Goal: Obtain resource: Download file/media

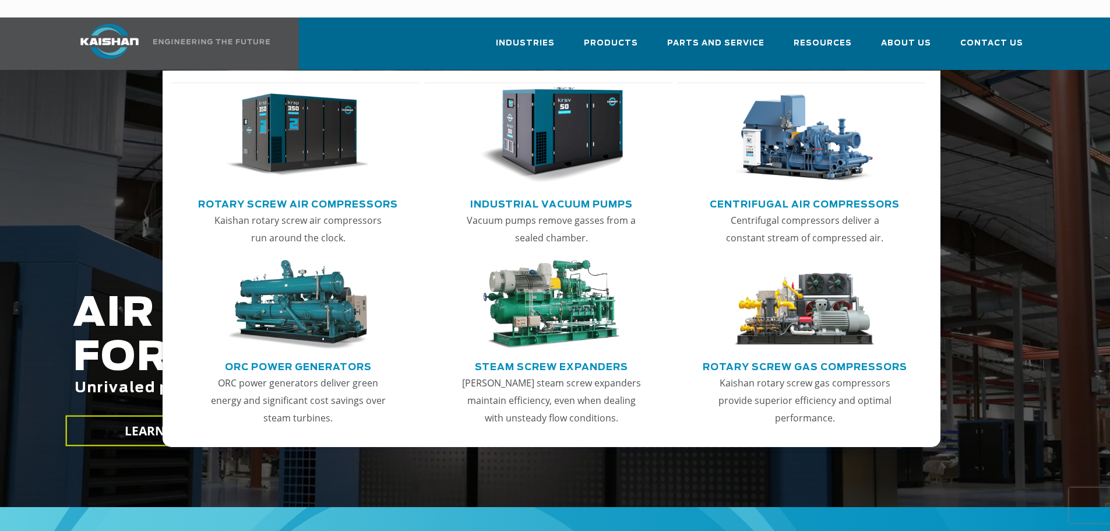
click at [287, 211] on p "Kaishan rotary screw air compressors run around the clock." at bounding box center [298, 228] width 182 height 35
click at [299, 194] on link "Rotary Screw Air Compressors" at bounding box center [298, 202] width 200 height 17
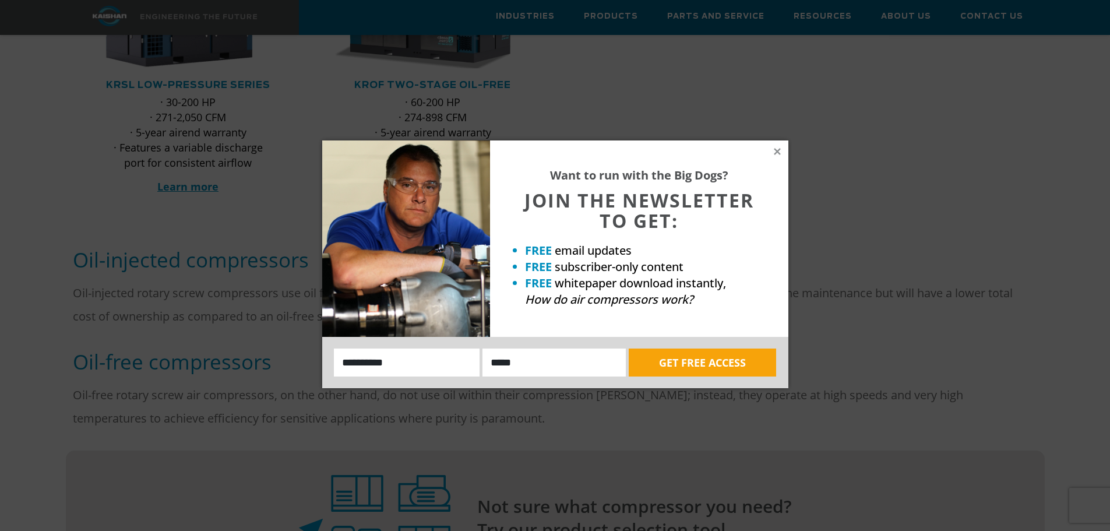
scroll to position [699, 0]
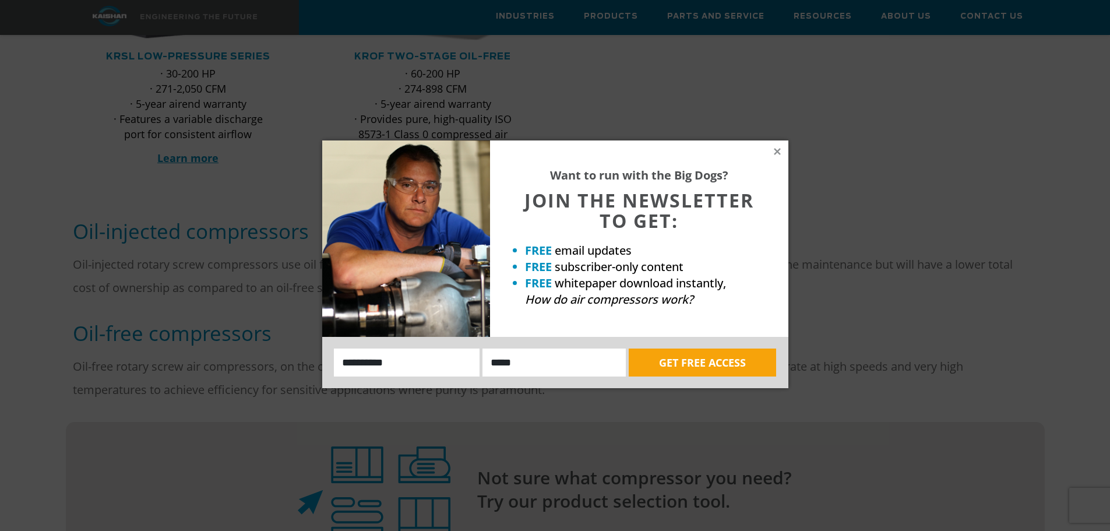
click at [775, 145] on div "Want to run with the Big Dogs? JOIN THE NEWSLETTER TO GET: FREE email updates F…" at bounding box center [639, 238] width 298 height 196
click at [782, 151] on div "Want to run with the Big Dogs? JOIN THE NEWSLETTER TO GET: FREE email updates F…" at bounding box center [555, 264] width 466 height 248
click at [778, 147] on icon at bounding box center [777, 151] width 10 height 10
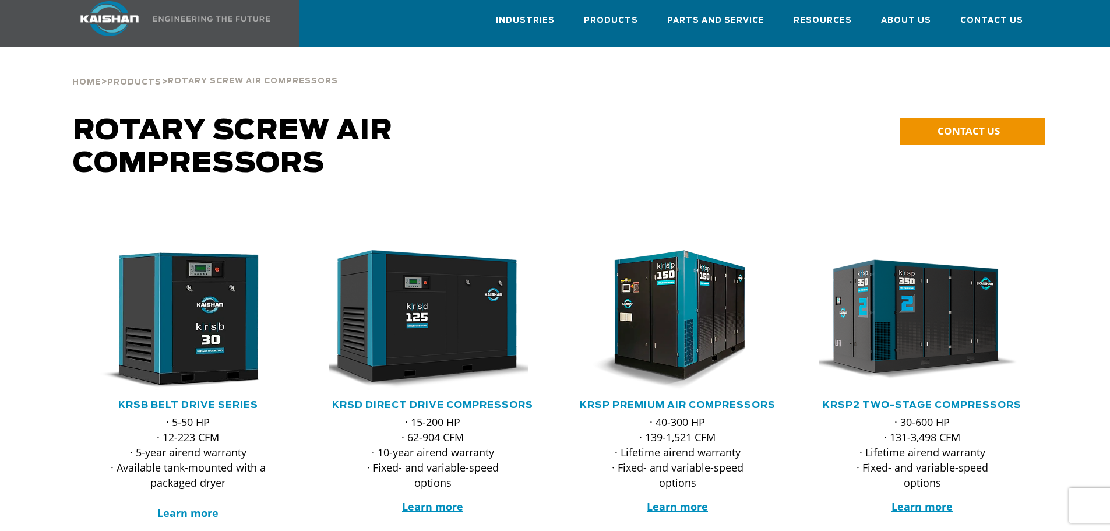
scroll to position [0, 0]
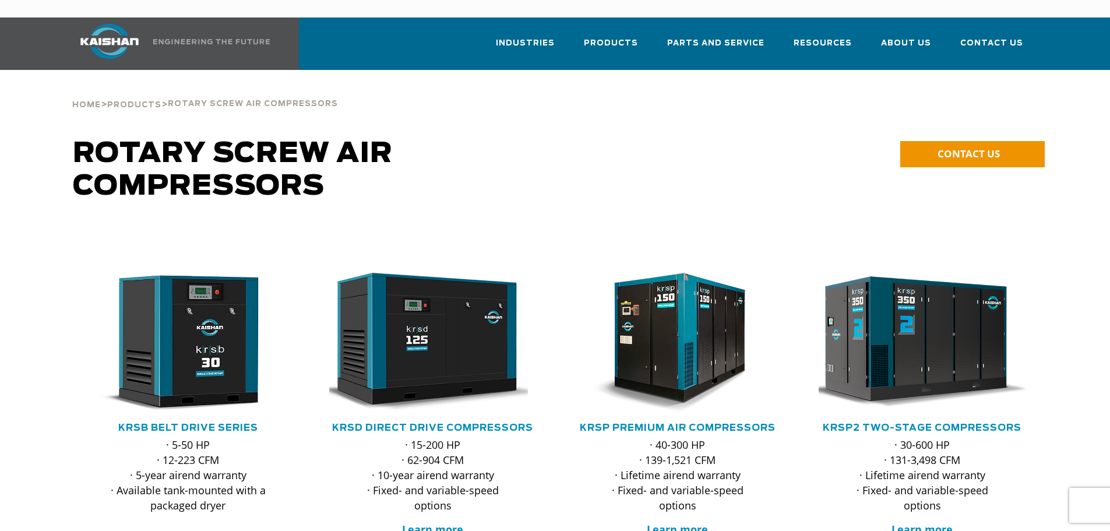
click at [893, 386] on img at bounding box center [913, 343] width 228 height 154
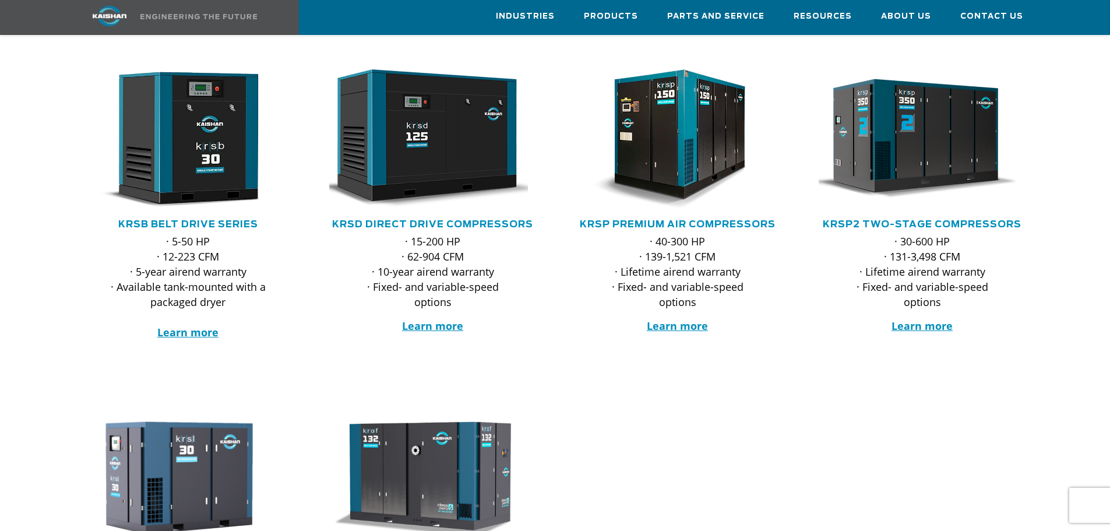
scroll to position [116, 0]
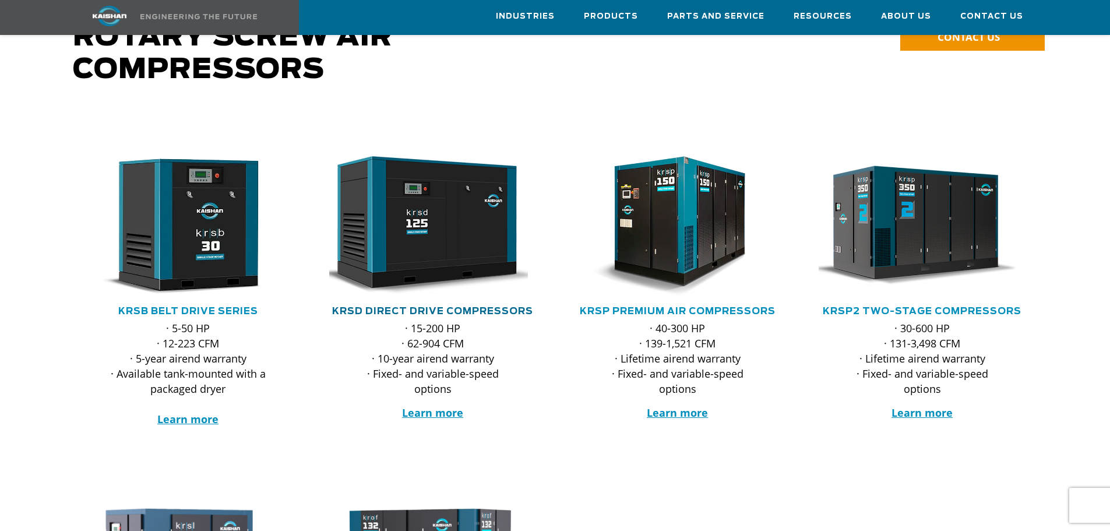
click at [494, 306] on link "KRSD Direct Drive Compressors" at bounding box center [432, 310] width 201 height 9
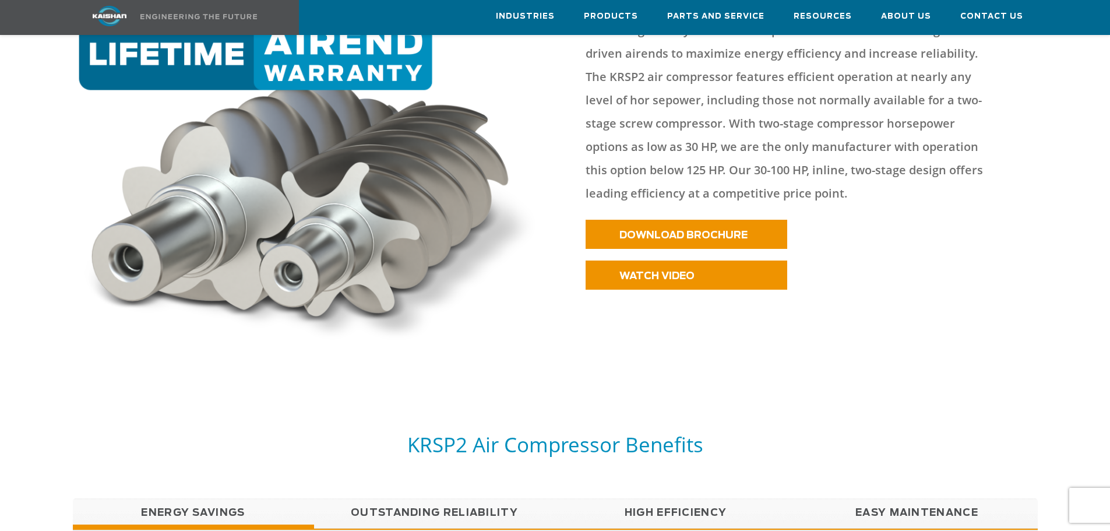
scroll to position [815, 0]
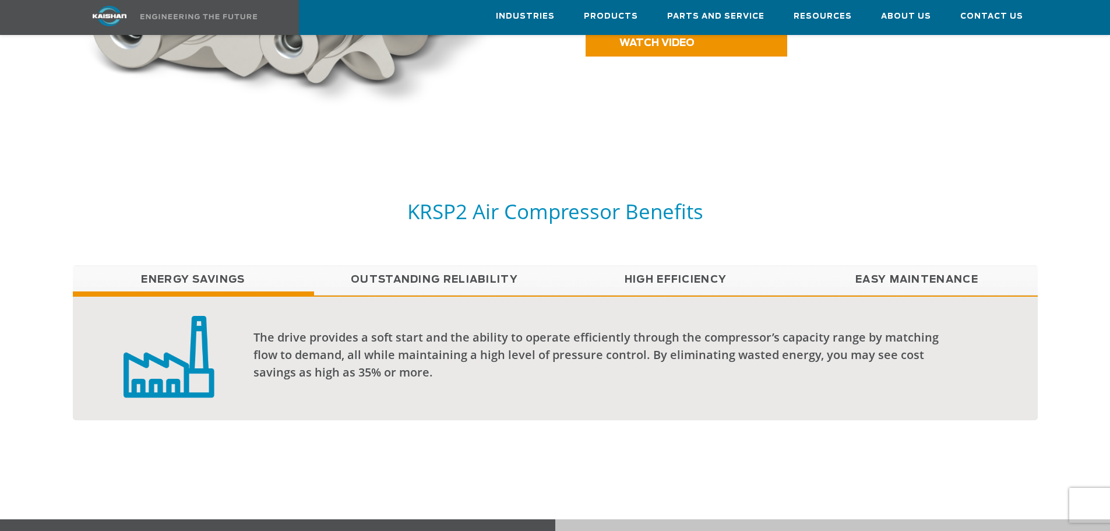
click at [486, 265] on link "Outstanding Reliability" at bounding box center [434, 279] width 241 height 29
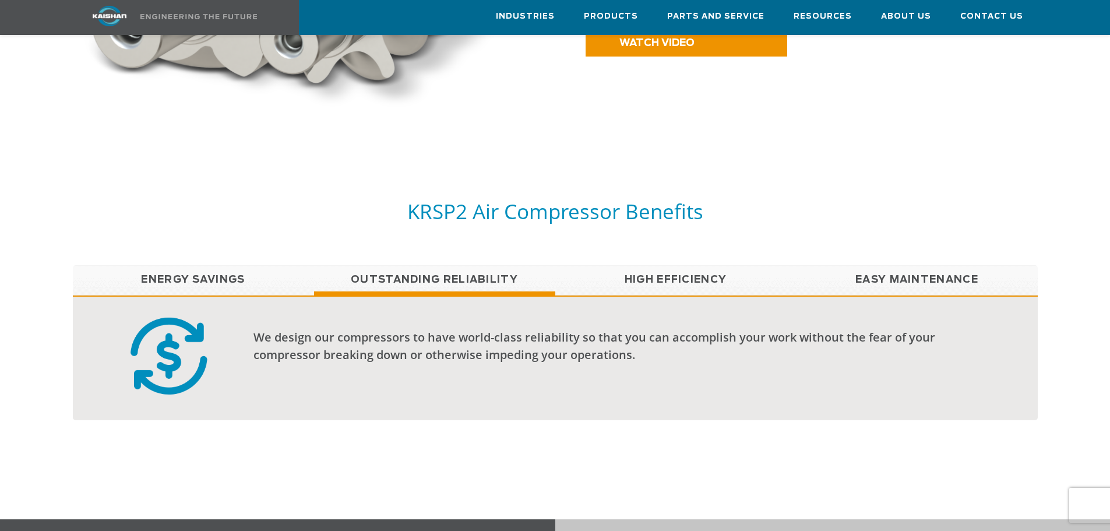
click at [674, 268] on link "High Efficiency" at bounding box center [675, 279] width 241 height 29
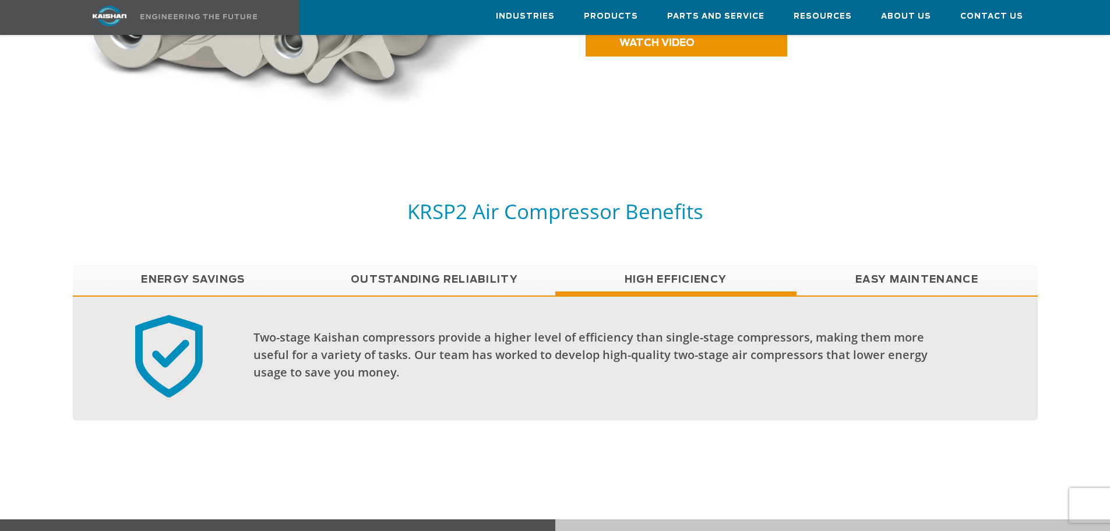
click at [883, 265] on link "Easy Maintenance" at bounding box center [916, 279] width 241 height 29
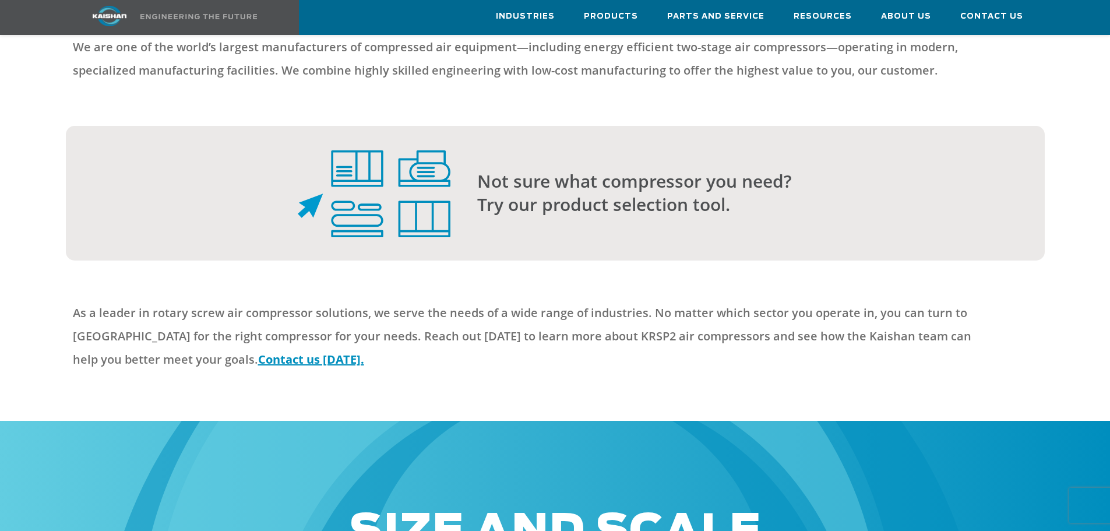
scroll to position [2789, 0]
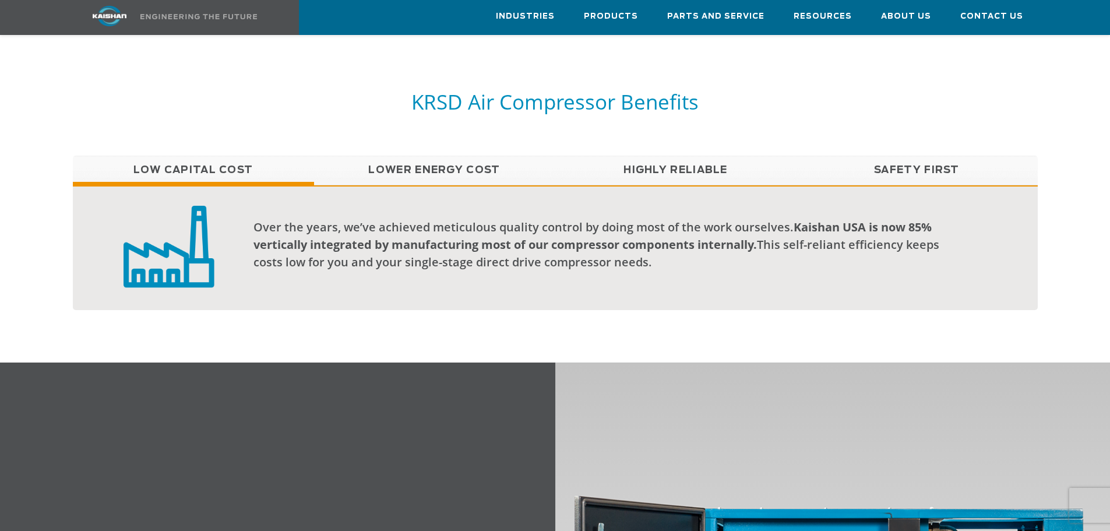
scroll to position [582, 0]
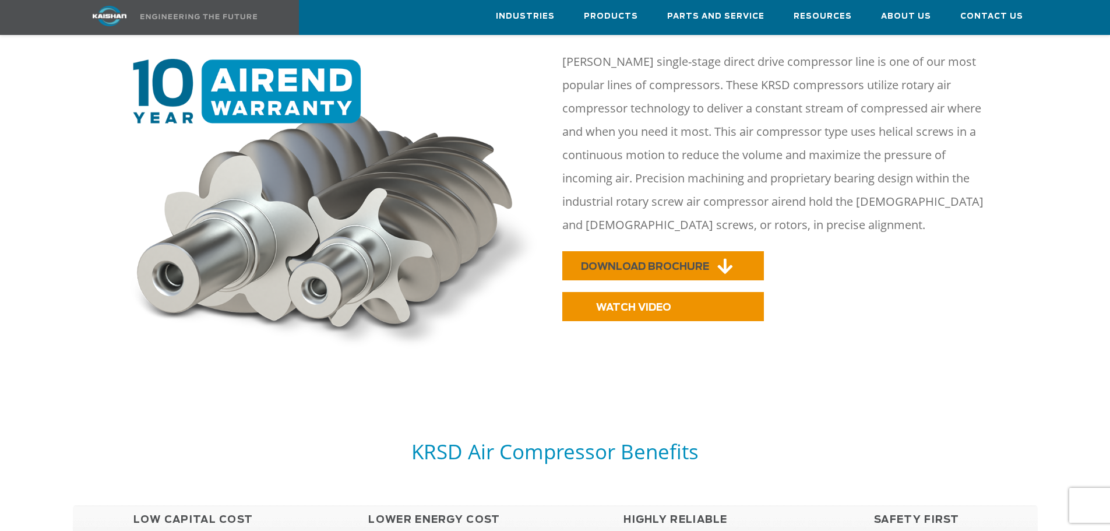
click at [617, 262] on span "DOWNLOAD BROCHURE" at bounding box center [645, 267] width 128 height 10
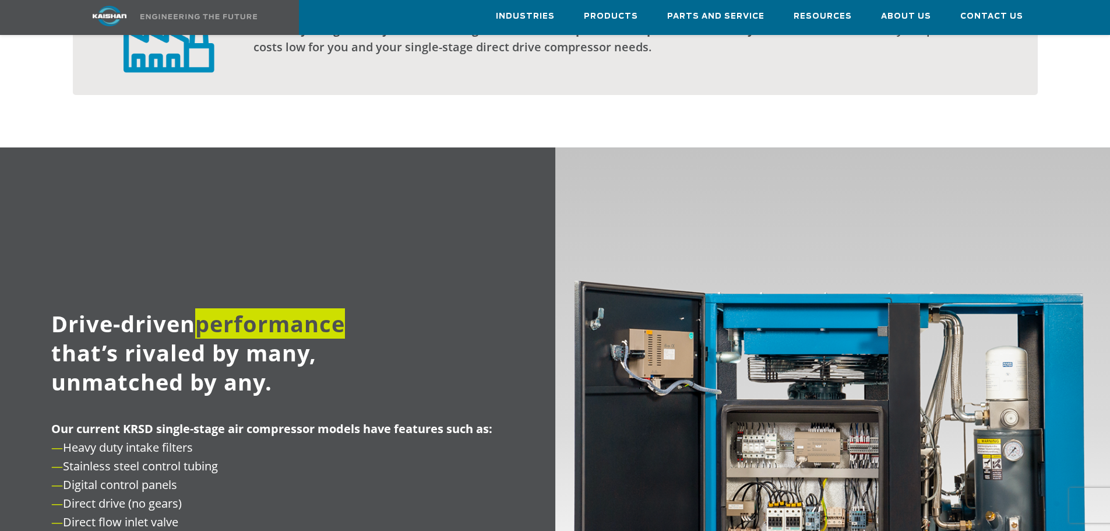
scroll to position [1281, 0]
